Goal: Task Accomplishment & Management: Use online tool/utility

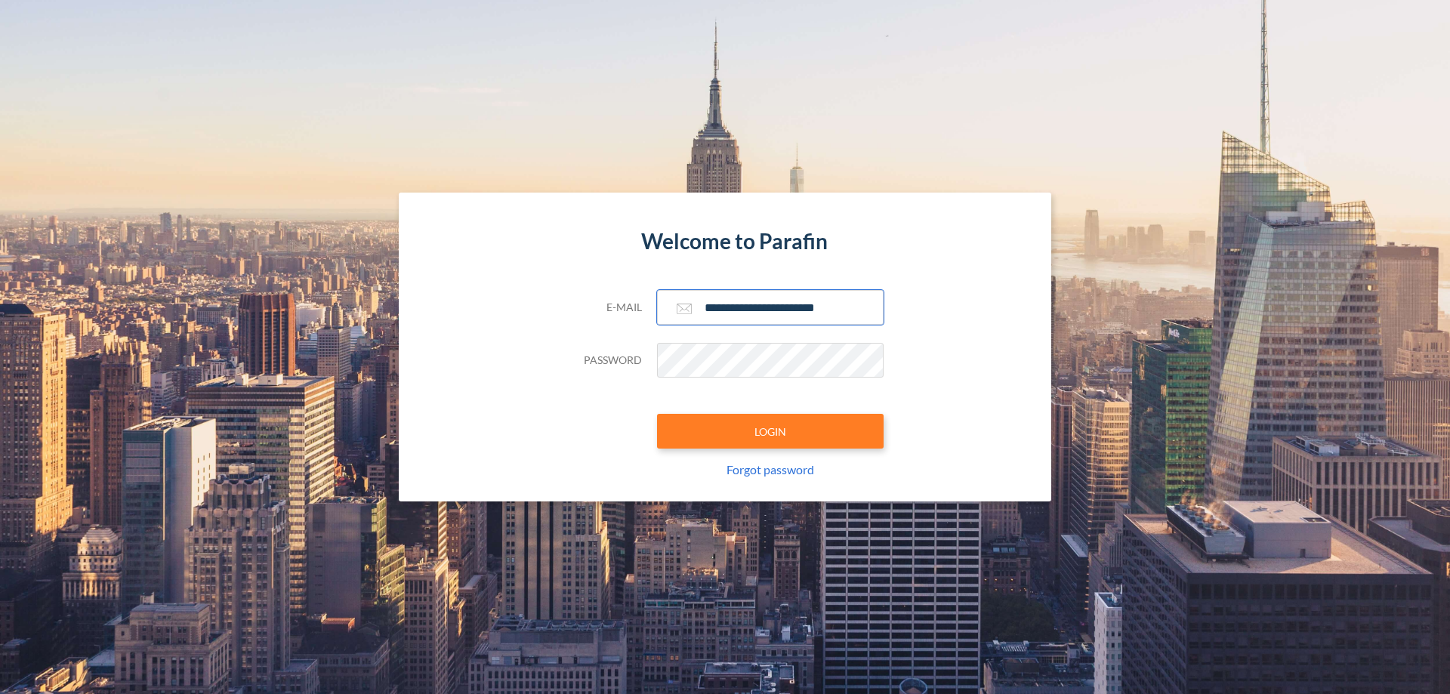
type input "**********"
click at [770, 431] on button "LOGIN" at bounding box center [770, 431] width 226 height 35
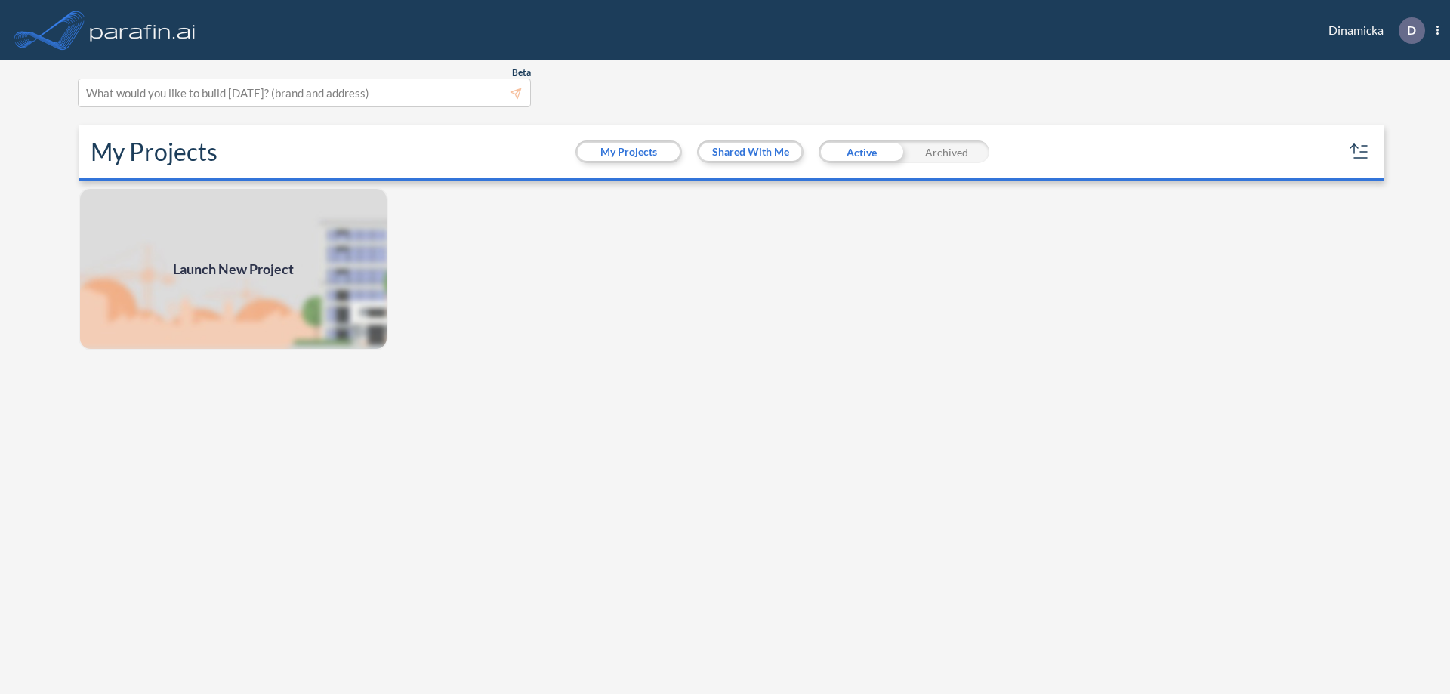
scroll to position [4, 0]
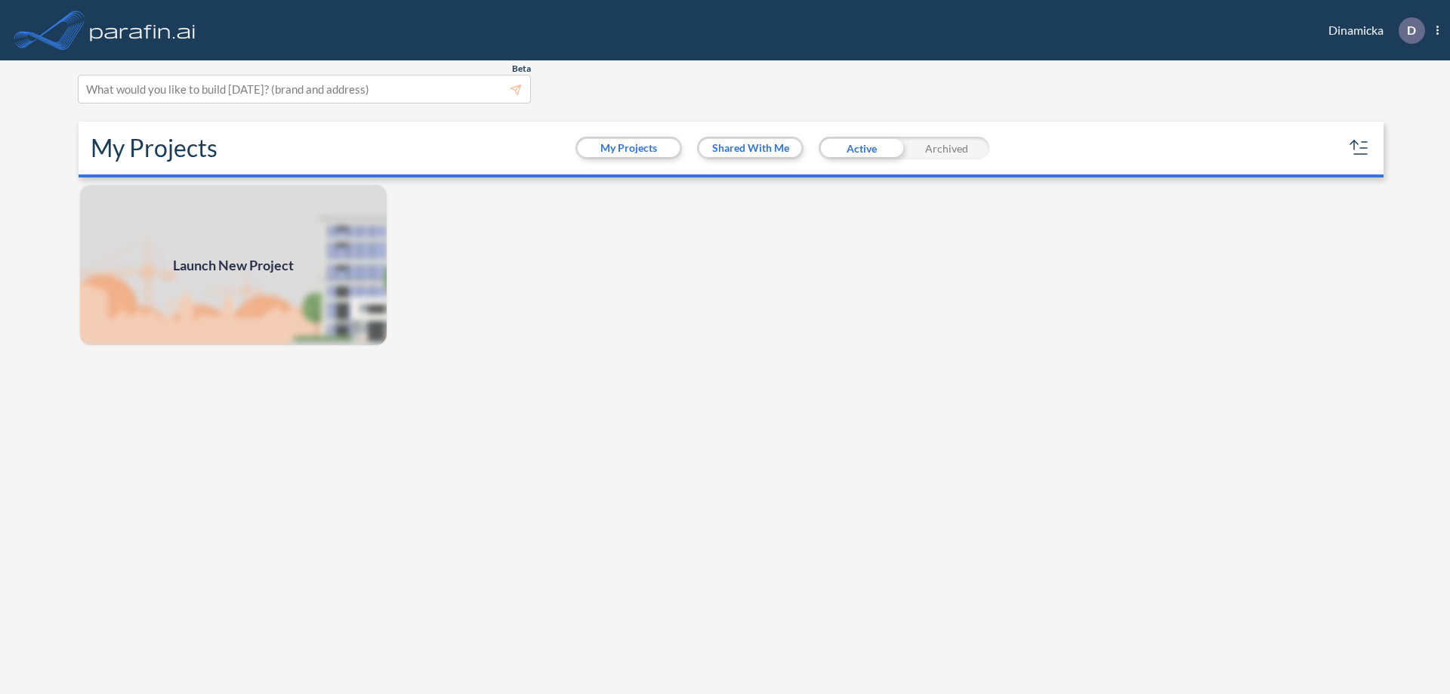
click at [233, 265] on span "Launch New Project" at bounding box center [233, 265] width 121 height 20
